Goal: Information Seeking & Learning: Learn about a topic

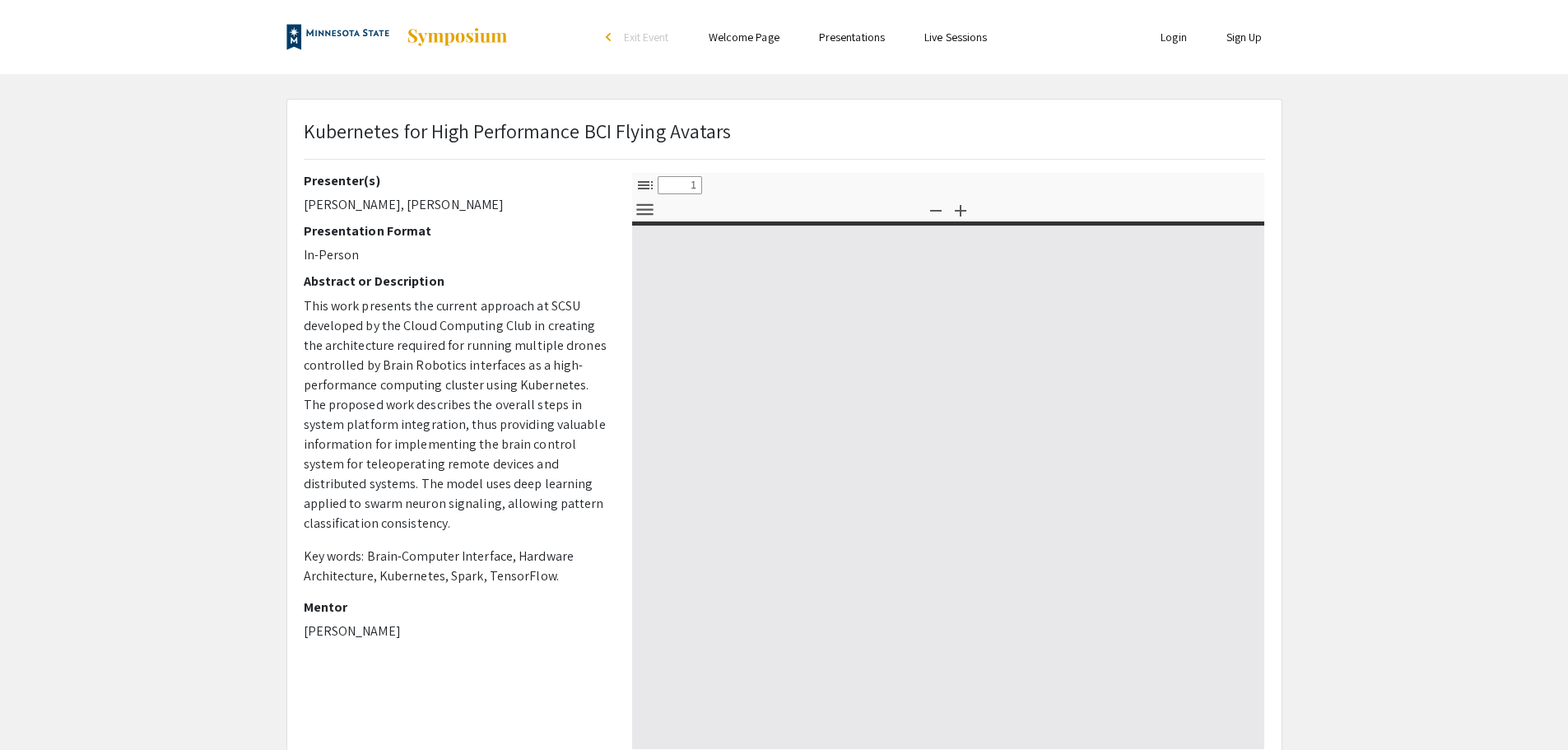
select select "custom"
type input "0"
select select "custom"
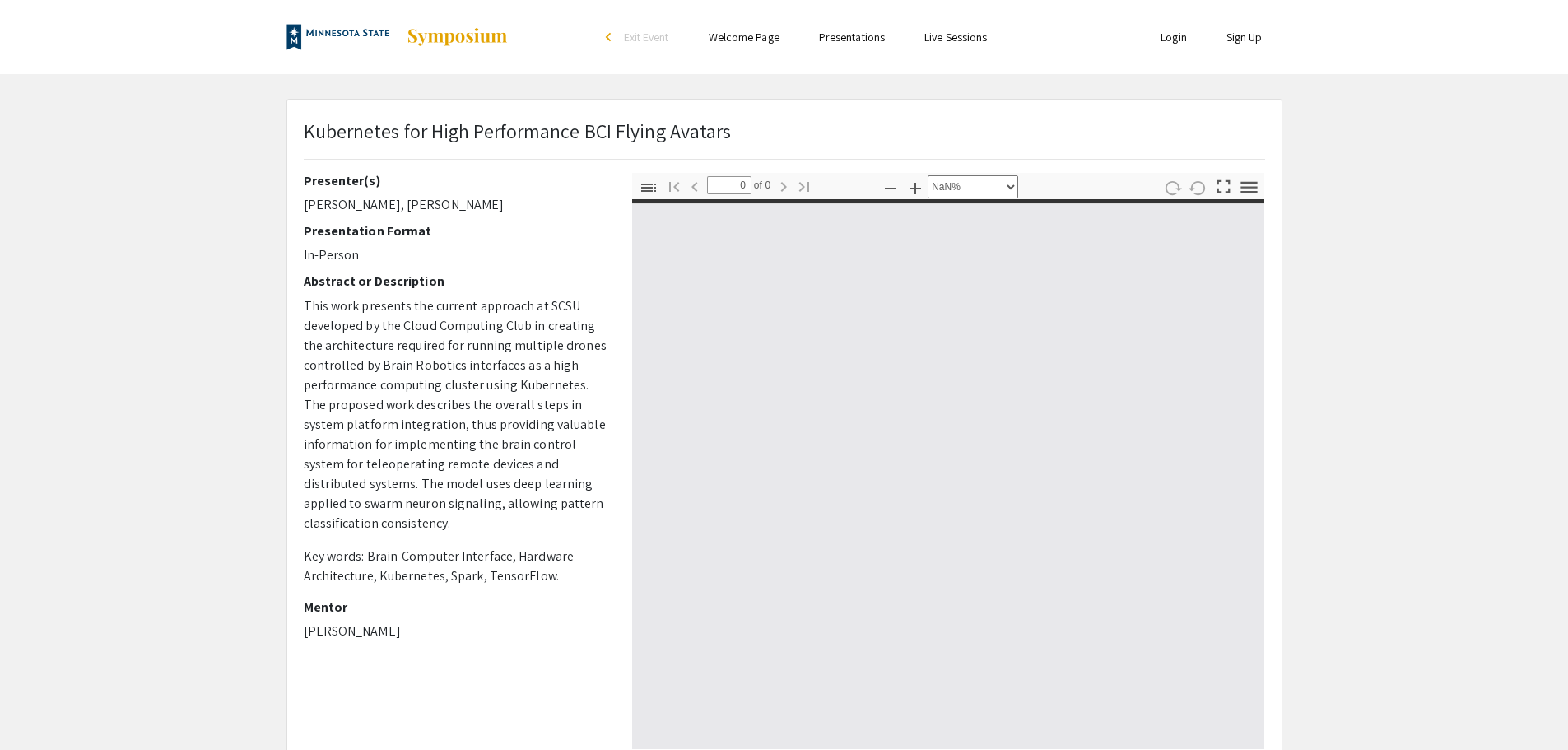
type input "1"
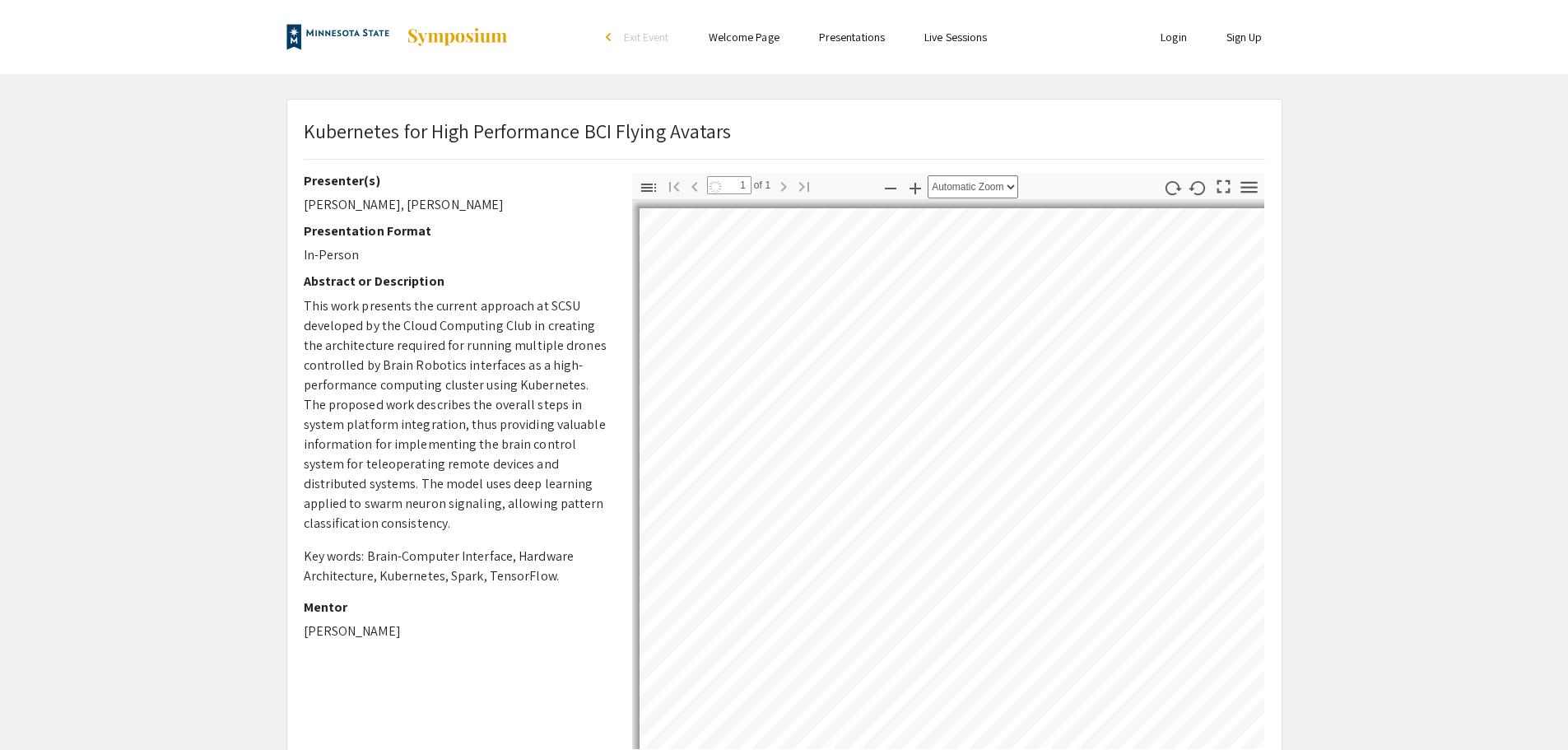
select select "auto"
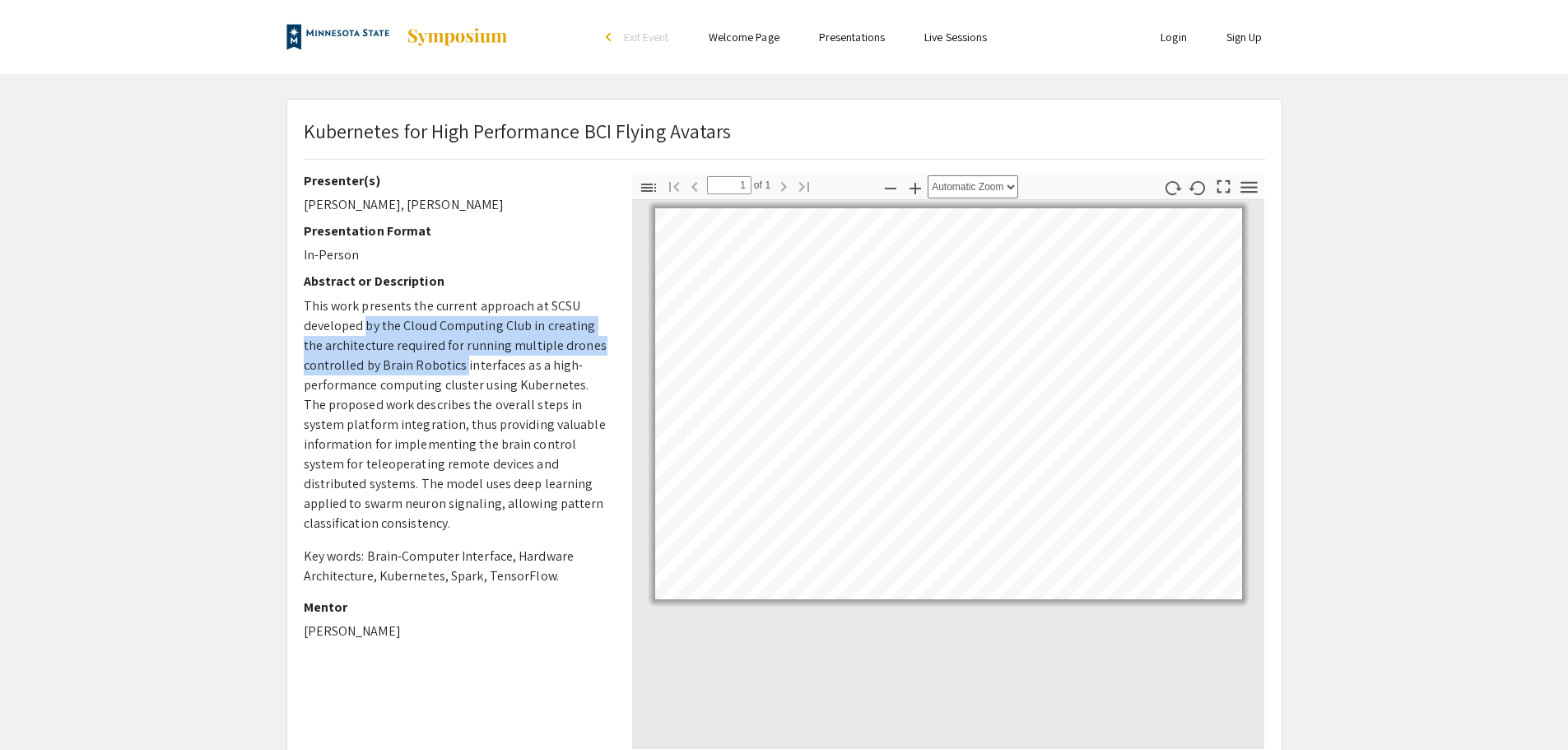
drag, startPoint x: 365, startPoint y: 321, endPoint x: 462, endPoint y: 356, distance: 103.1
click at [462, 356] on span "This work presents the current approach at SCSU developed by the Cloud Computin…" at bounding box center [454, 414] width 303 height 234
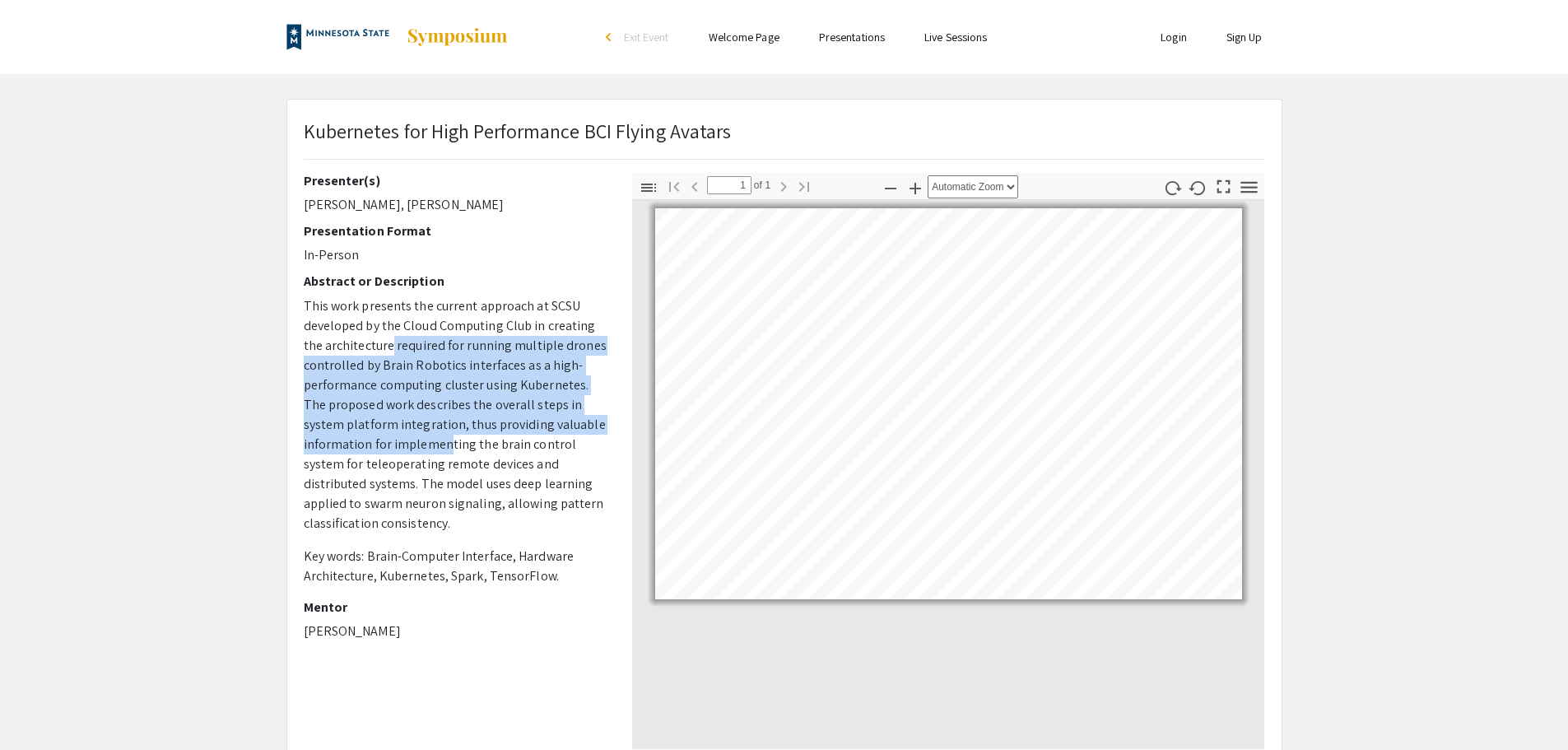
drag, startPoint x: 390, startPoint y: 349, endPoint x: 444, endPoint y: 447, distance: 111.9
click at [444, 447] on span "This work presents the current approach at SCSU developed by the Cloud Computin…" at bounding box center [454, 414] width 303 height 234
click at [445, 447] on span "This work presents the current approach at SCSU developed by the Cloud Computin…" at bounding box center [454, 414] width 303 height 234
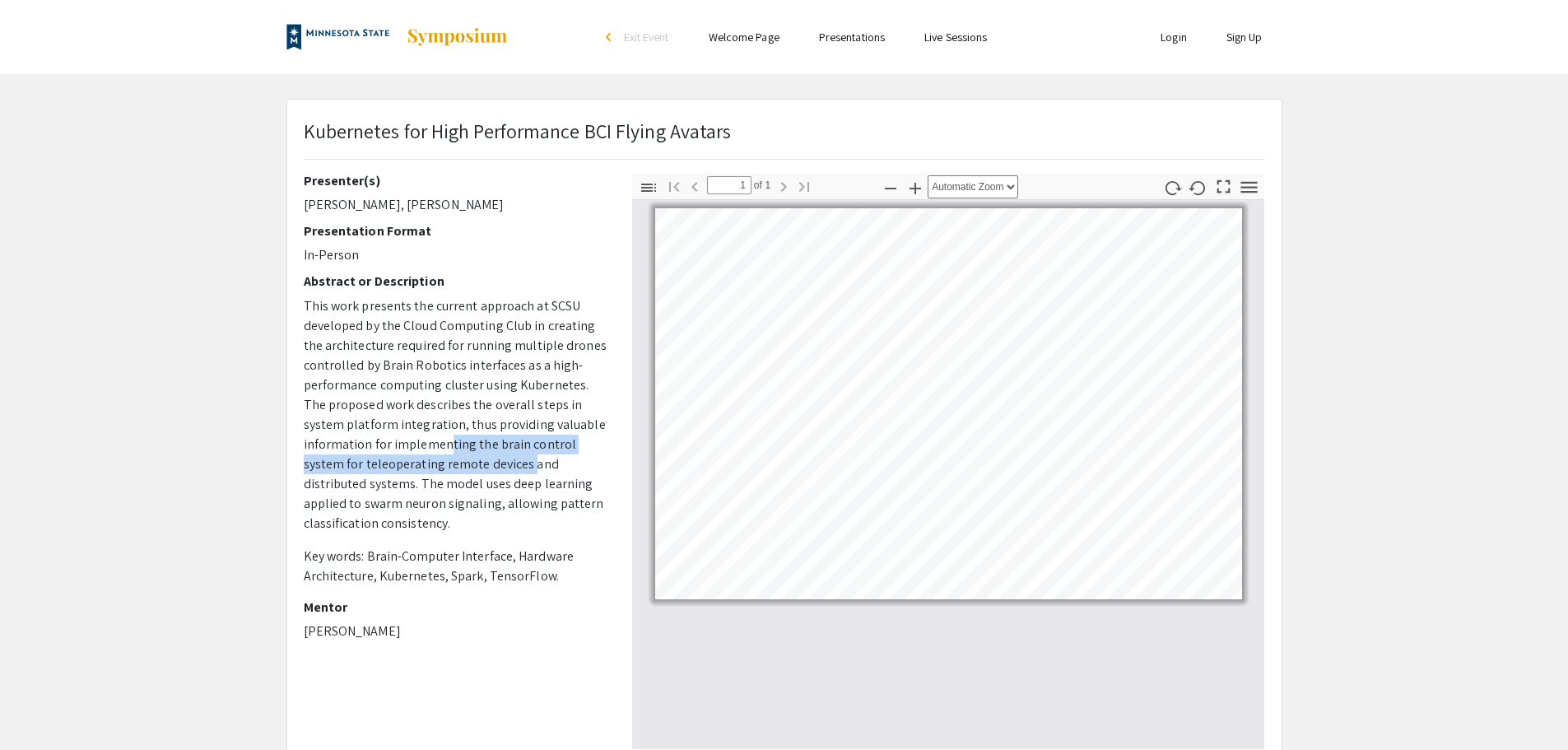
drag, startPoint x: 445, startPoint y: 447, endPoint x: 486, endPoint y: 468, distance: 46.1
click at [486, 468] on span "This work presents the current approach at SCSU developed by the Cloud Computin…" at bounding box center [454, 414] width 303 height 234
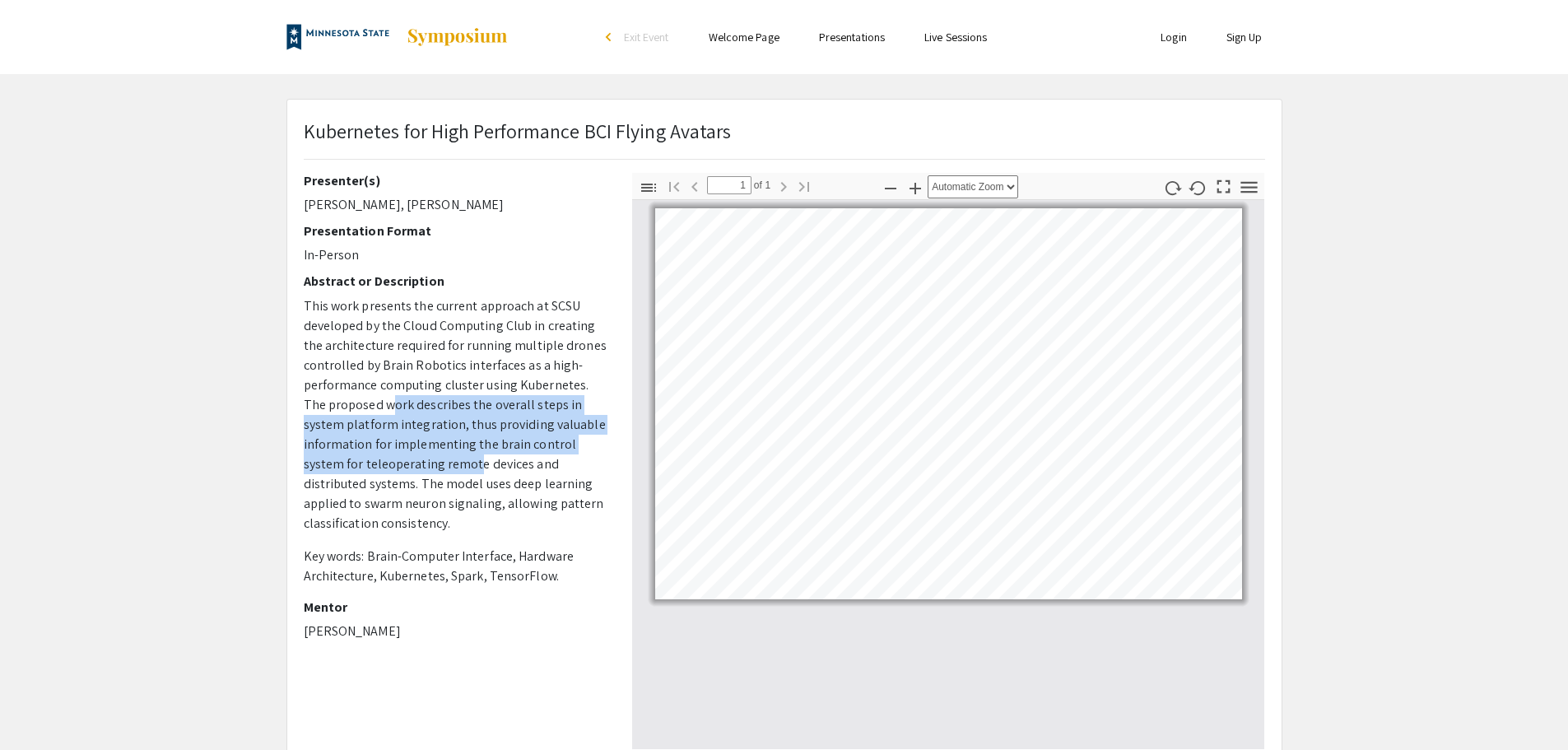
drag, startPoint x: 369, startPoint y: 417, endPoint x: 431, endPoint y: 459, distance: 74.9
click at [431, 459] on p "This work presents the current approach at SCSU developed by the Cloud Computin…" at bounding box center [455, 415] width 304 height 237
click at [431, 460] on span "This work presents the current approach at SCSU developed by the Cloud Computin…" at bounding box center [454, 414] width 303 height 234
